Goal: Transaction & Acquisition: Purchase product/service

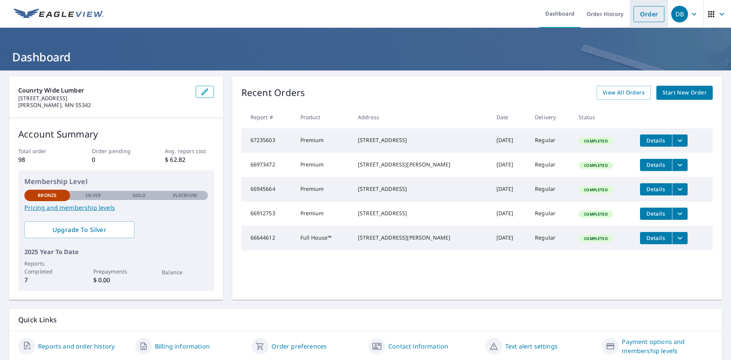
click at [647, 16] on link "Order" at bounding box center [648, 14] width 31 height 16
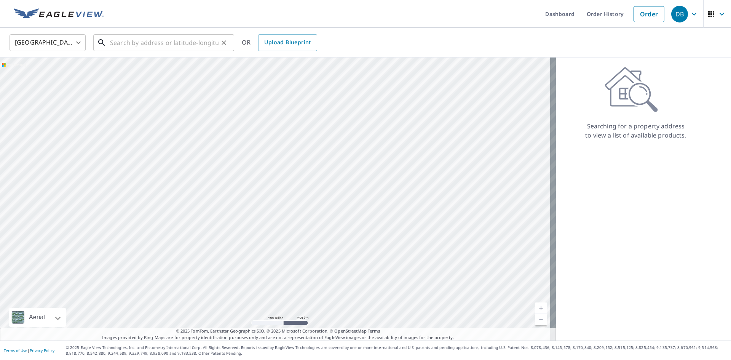
click at [129, 47] on input "text" at bounding box center [164, 42] width 108 height 21
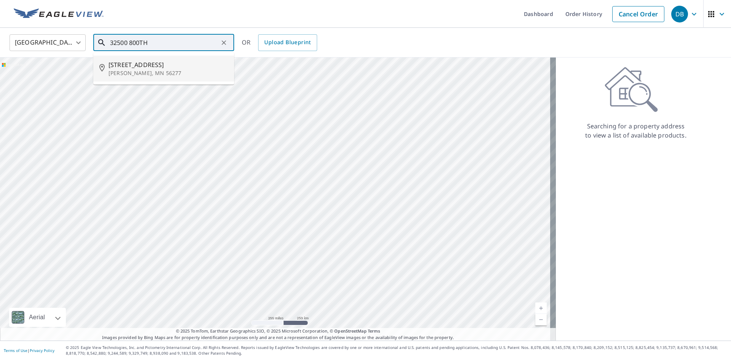
click at [139, 68] on span "[STREET_ADDRESS]" at bounding box center [168, 64] width 120 height 9
type input "[STREET_ADDRESS]"
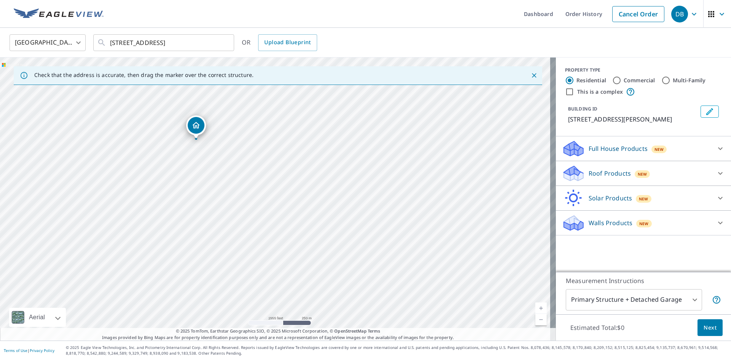
drag, startPoint x: 101, startPoint y: 221, endPoint x: 220, endPoint y: 170, distance: 129.4
click at [220, 170] on div "[STREET_ADDRESS]" at bounding box center [278, 198] width 556 height 283
drag, startPoint x: 299, startPoint y: 209, endPoint x: 257, endPoint y: 283, distance: 85.1
click at [257, 283] on div "[STREET_ADDRESS]" at bounding box center [278, 198] width 556 height 283
drag, startPoint x: 230, startPoint y: 144, endPoint x: 274, endPoint y: 136, distance: 45.6
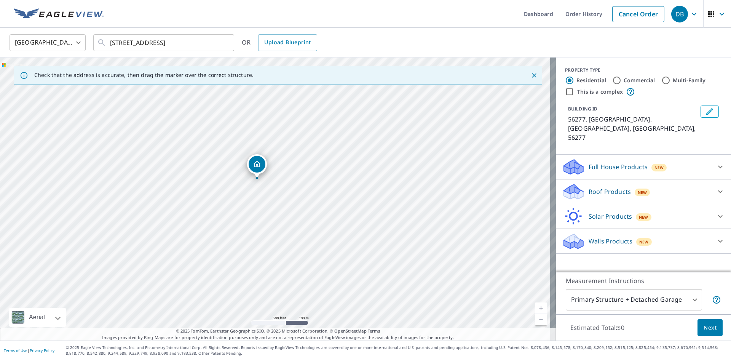
drag, startPoint x: 301, startPoint y: 276, endPoint x: 274, endPoint y: 238, distance: 46.7
click at [274, 238] on div "56277, [GEOGRAPHIC_DATA][PERSON_NAME]" at bounding box center [278, 198] width 556 height 283
click at [604, 187] on p "Roof Products" at bounding box center [609, 191] width 42 height 9
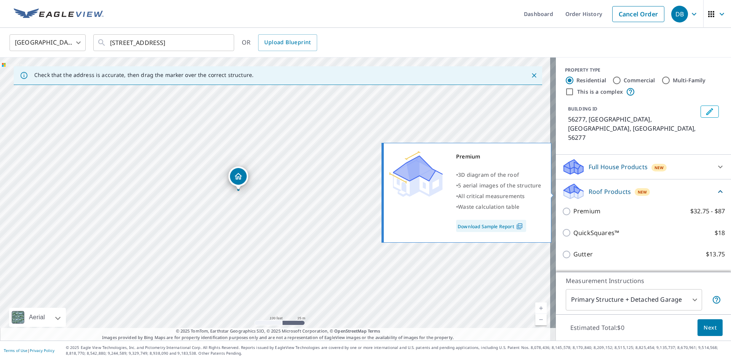
click at [562, 207] on input "Premium $32.75 - $87" at bounding box center [567, 211] width 11 height 9
checkbox input "true"
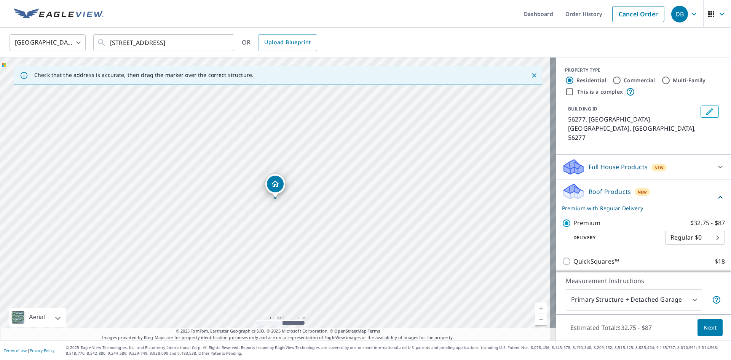
click at [706, 330] on span "Next" at bounding box center [709, 328] width 13 height 10
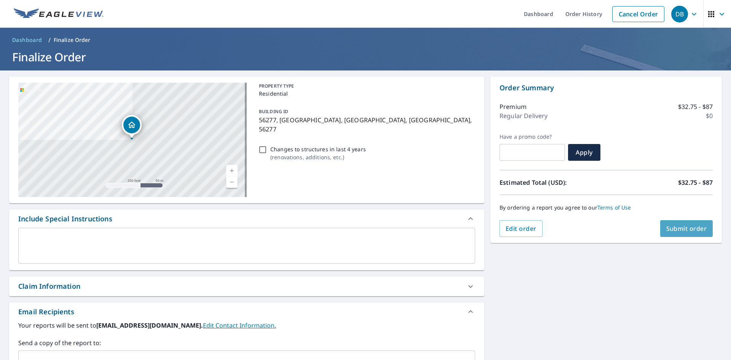
click at [669, 228] on span "Submit order" at bounding box center [686, 228] width 41 height 8
